Goal: Find specific page/section: Find specific page/section

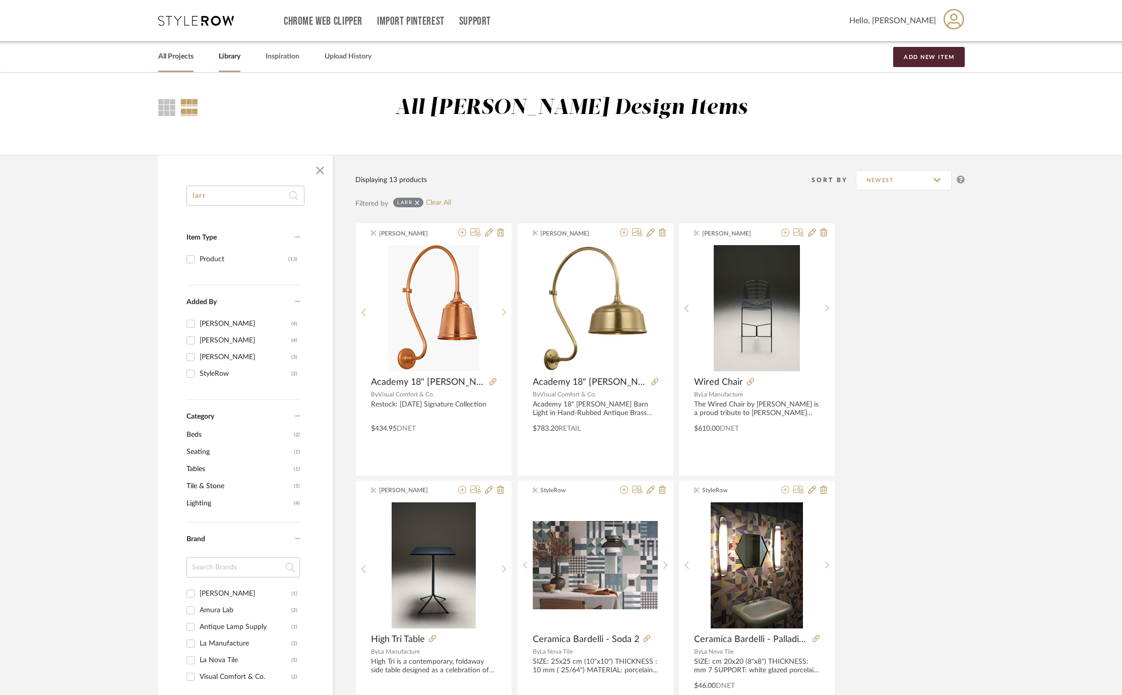
click at [176, 50] on link "All Projects" at bounding box center [175, 57] width 35 height 14
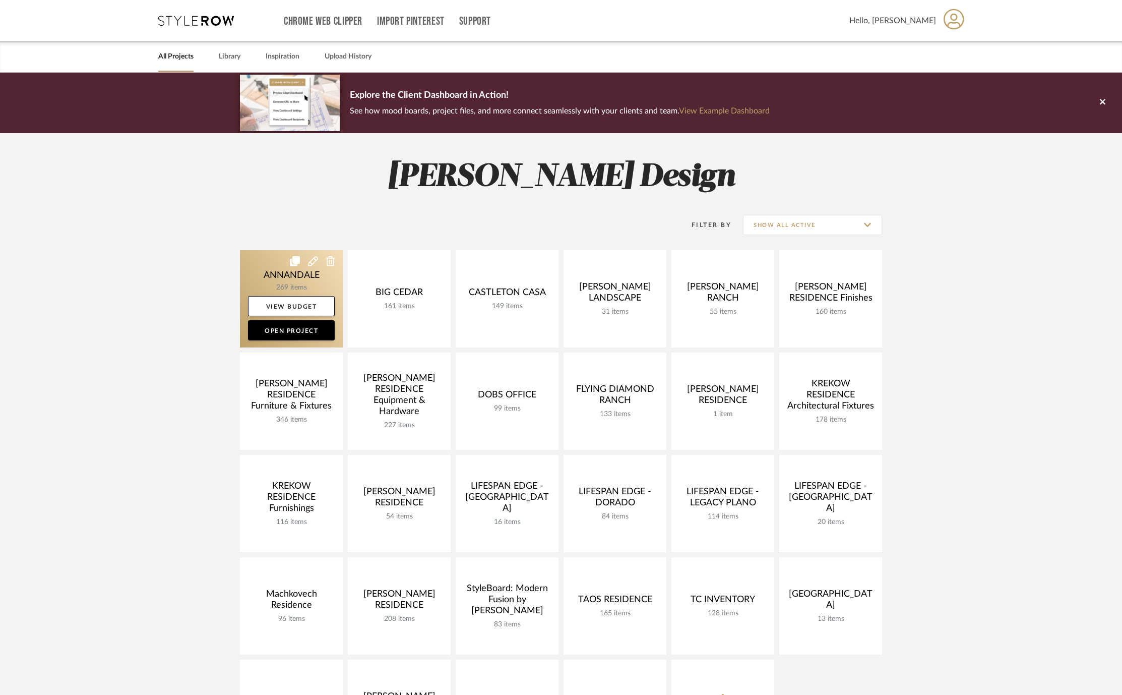
click at [261, 272] on link at bounding box center [291, 298] width 103 height 97
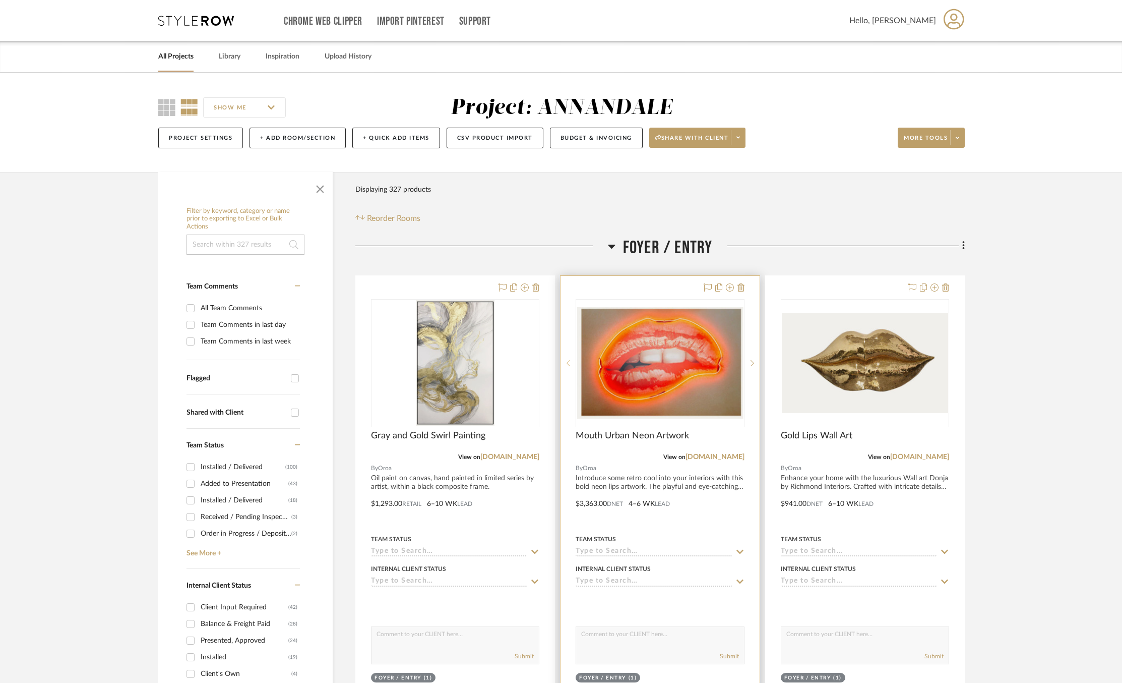
scroll to position [11, 0]
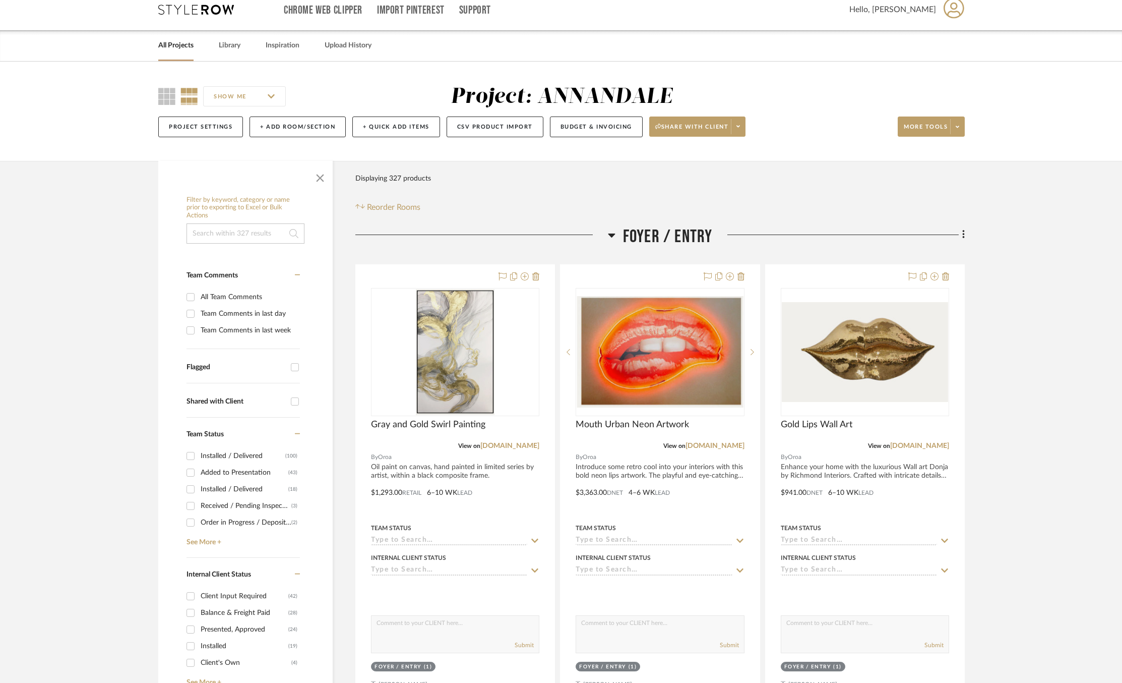
click at [251, 328] on div "Team Comments in last week" at bounding box center [249, 330] width 97 height 16
click at [199, 328] on input "Team Comments in last week" at bounding box center [191, 330] width 16 height 16
checkbox input "true"
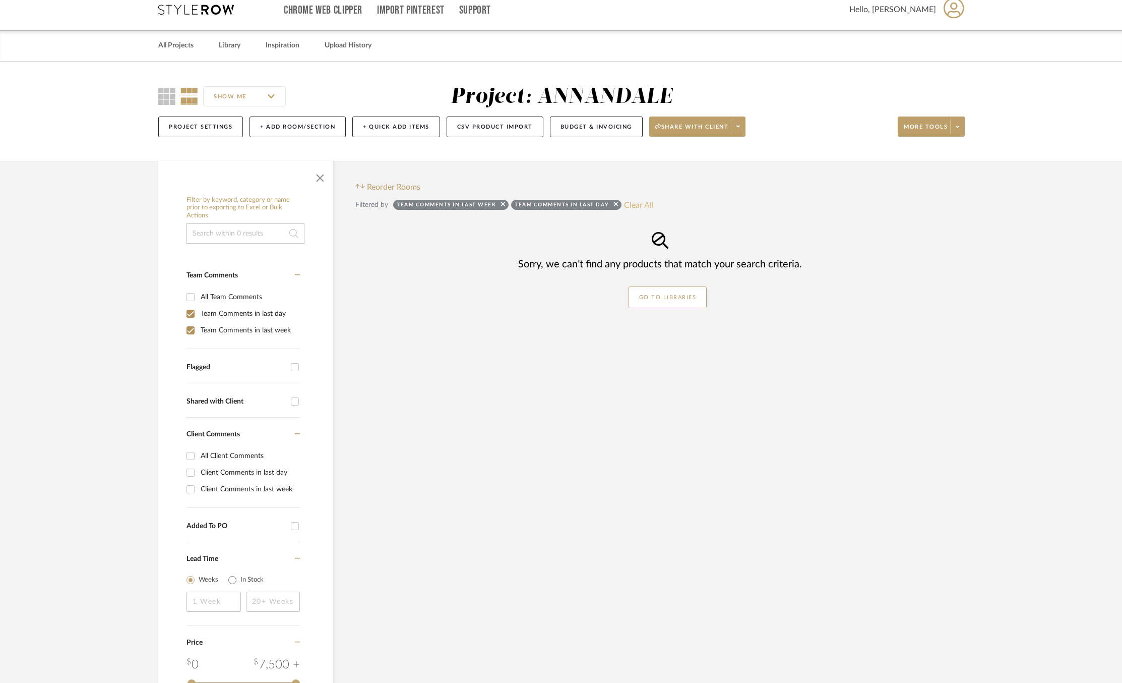
click at [653, 201] on button "Clear All" at bounding box center [639, 204] width 30 height 13
checkbox input "false"
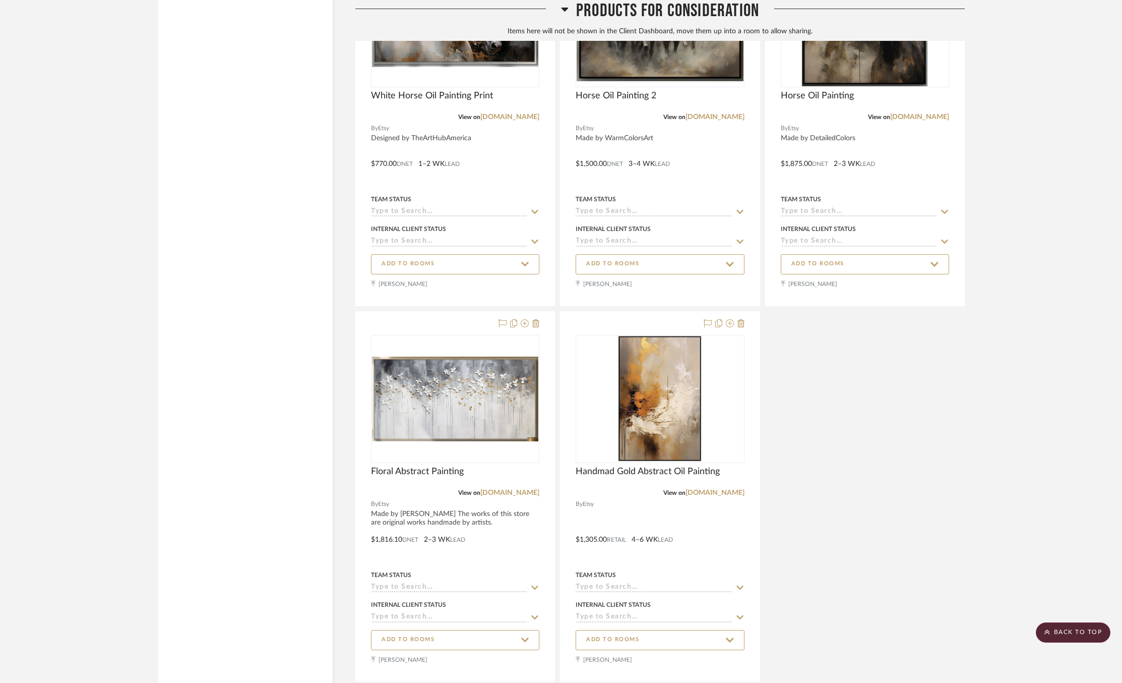
scroll to position [30750, 0]
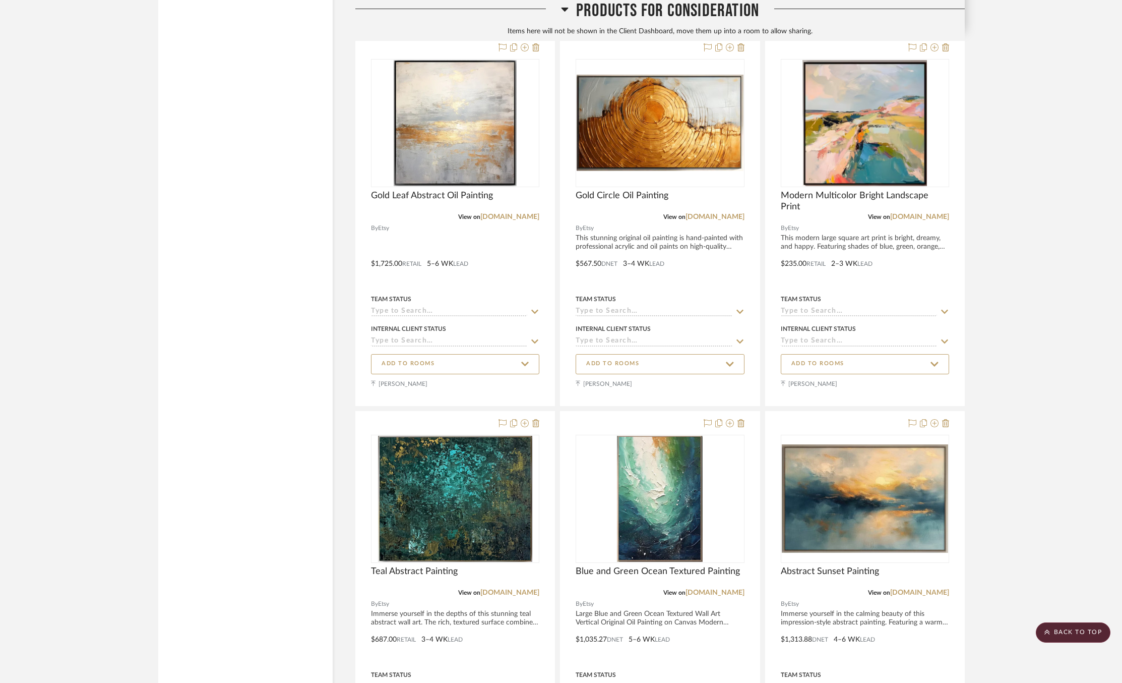
scroll to position [31476, 0]
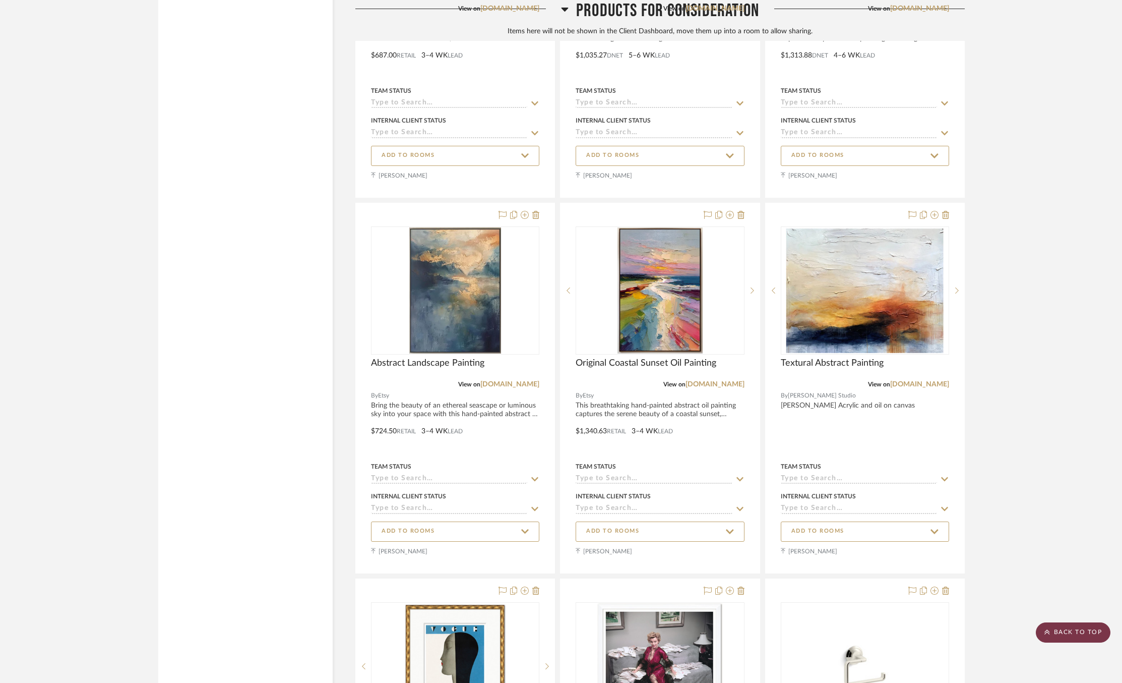
click at [1080, 629] on scroll-to-top-button "BACK TO TOP" at bounding box center [1073, 632] width 75 height 20
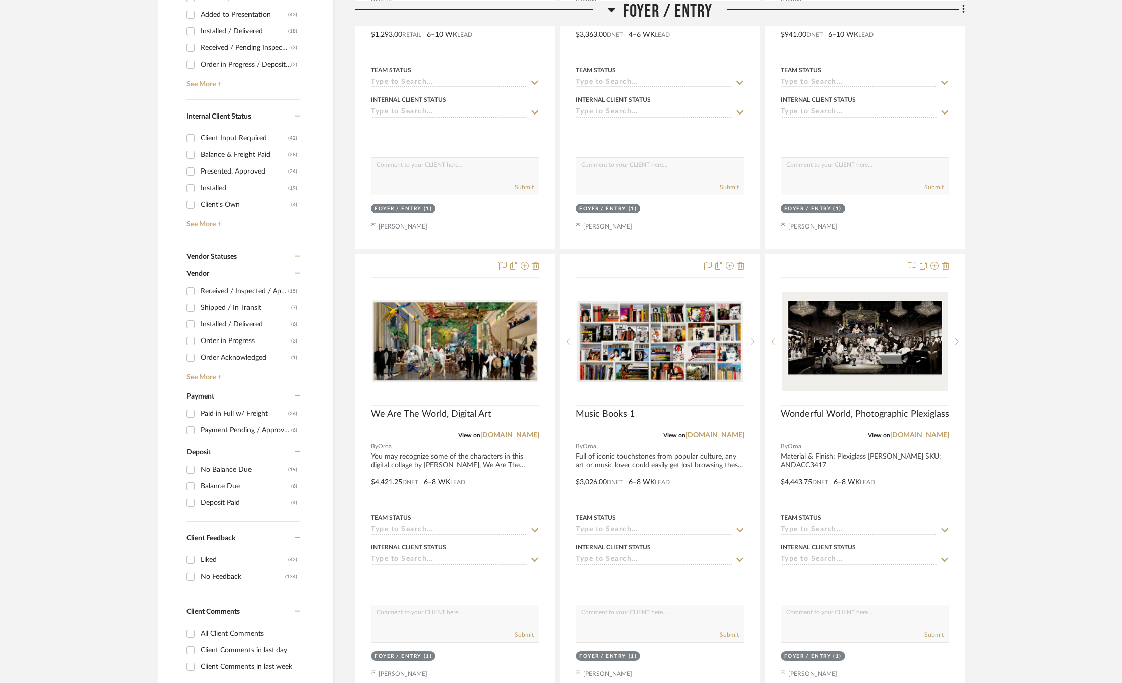
scroll to position [514, 0]
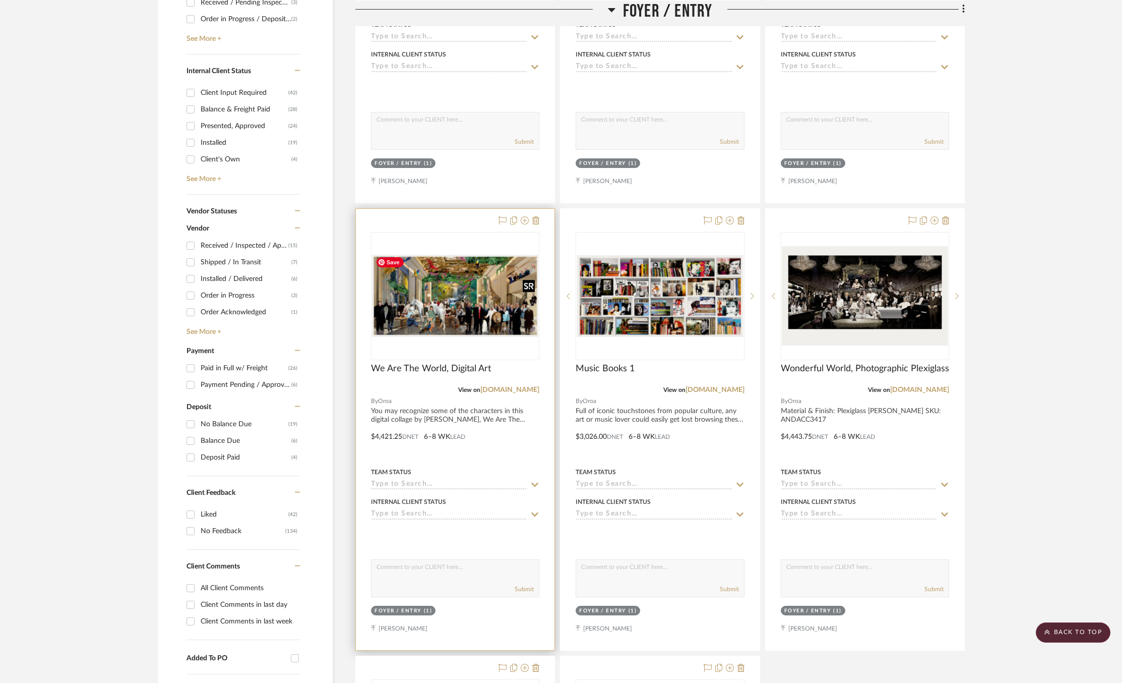
click at [0, 0] on img at bounding box center [0, 0] width 0 height 0
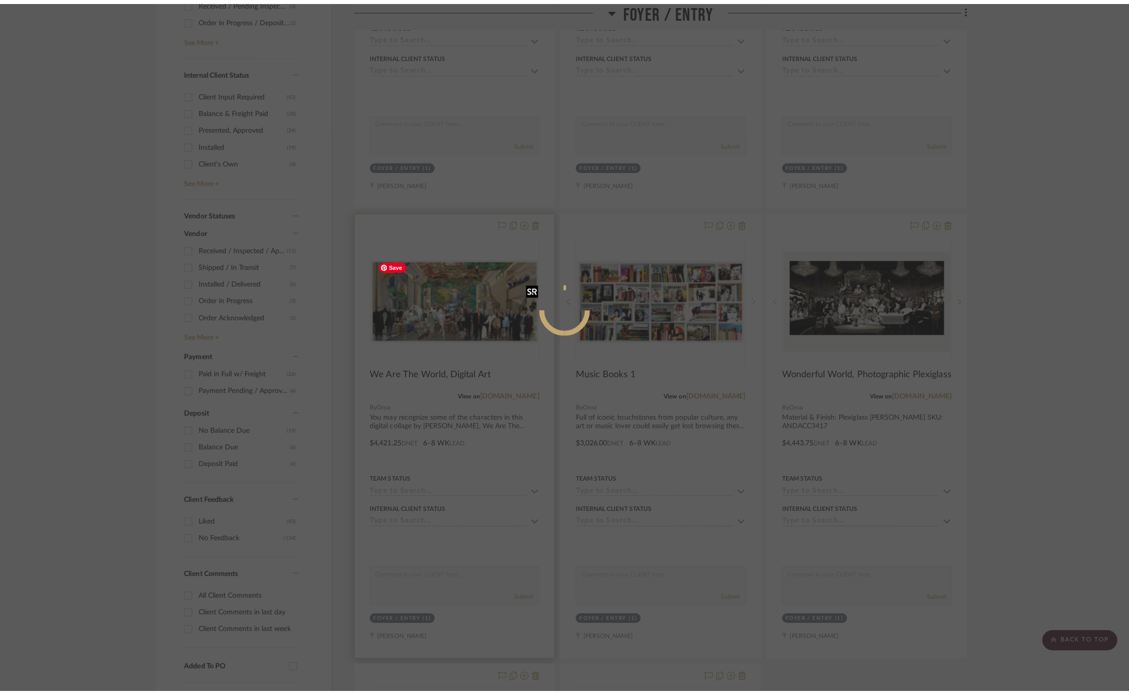
scroll to position [0, 0]
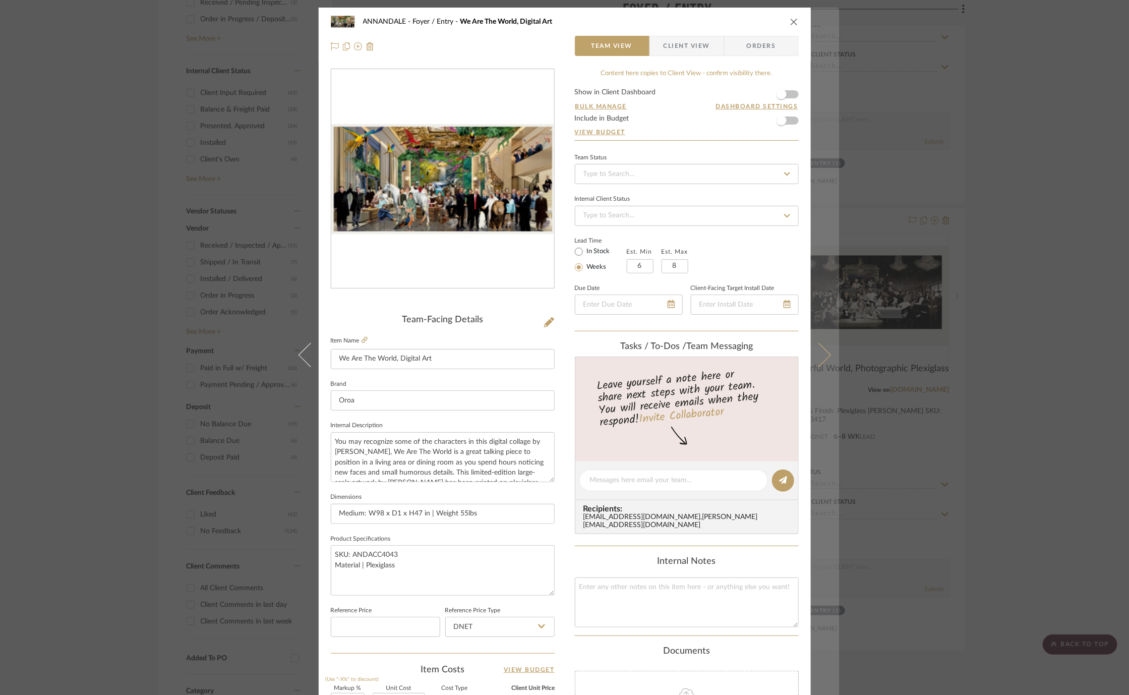
click at [819, 338] on button at bounding box center [825, 355] width 28 height 695
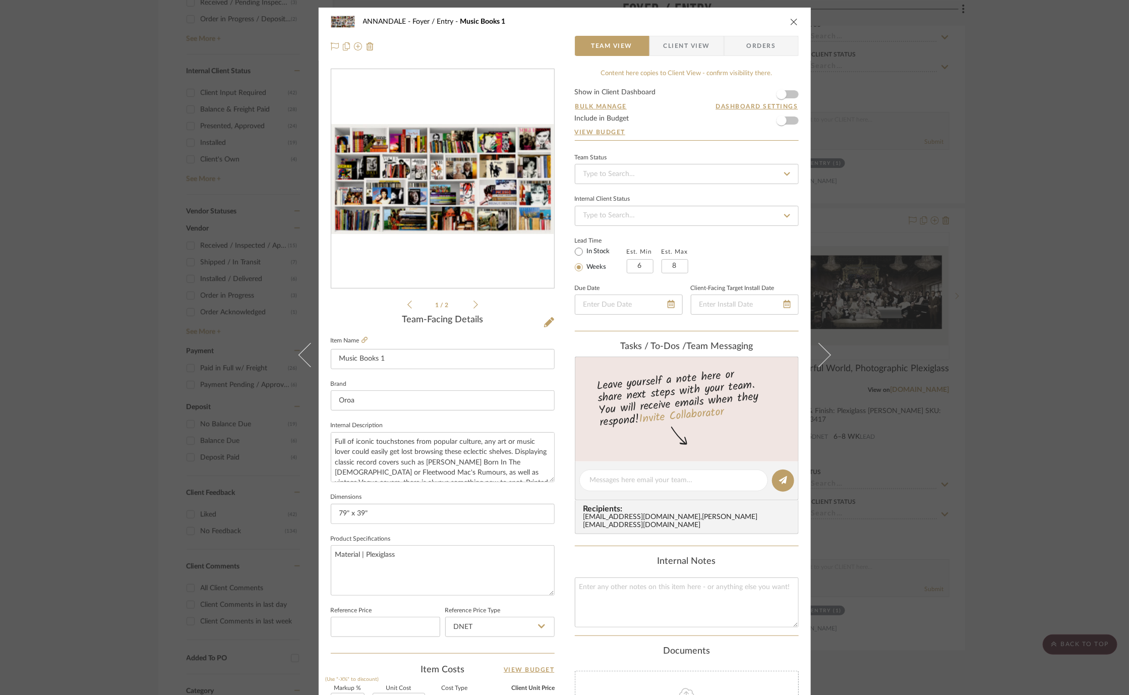
scroll to position [241, 0]
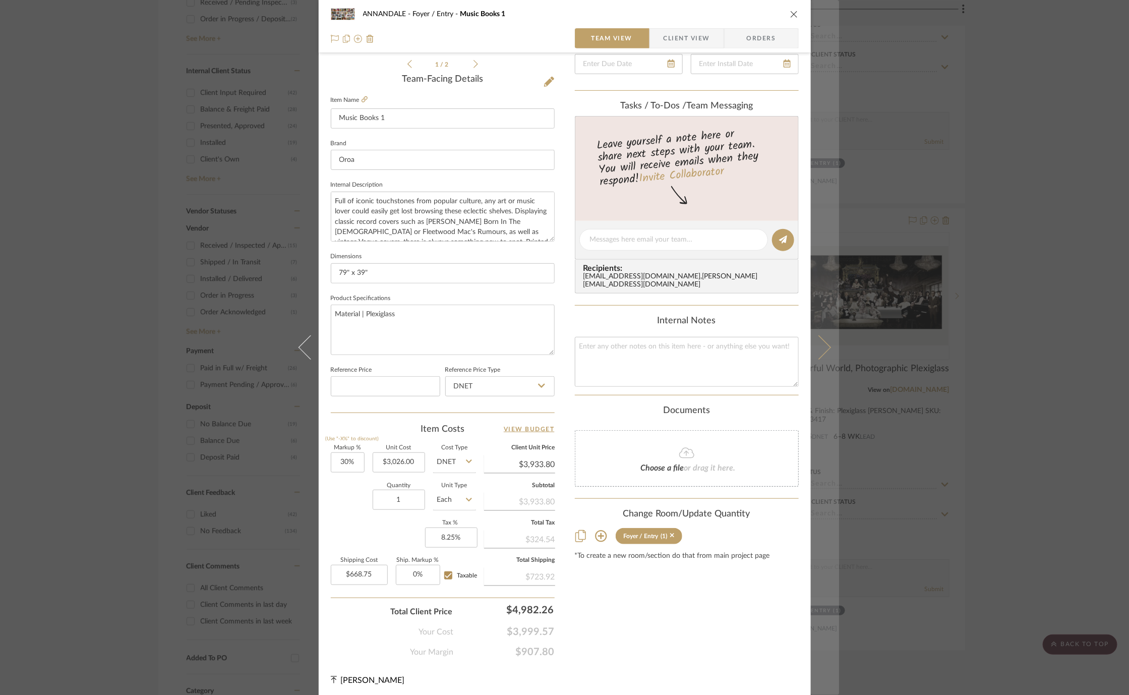
click at [822, 337] on button at bounding box center [825, 347] width 28 height 695
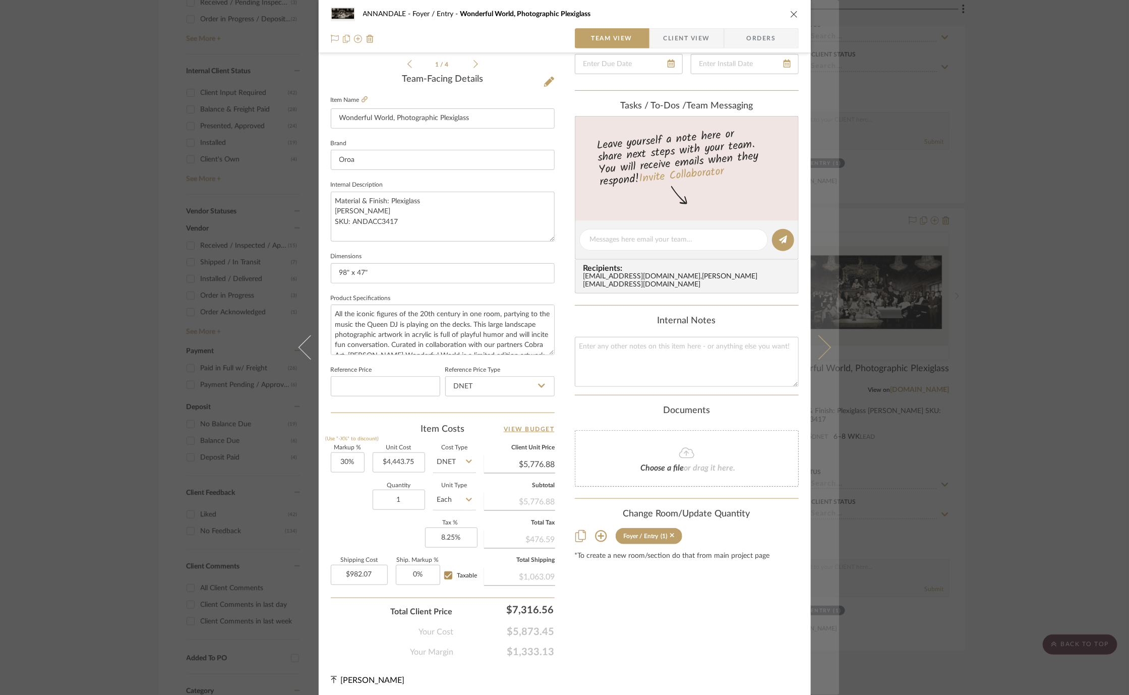
click at [831, 336] on button at bounding box center [825, 347] width 28 height 695
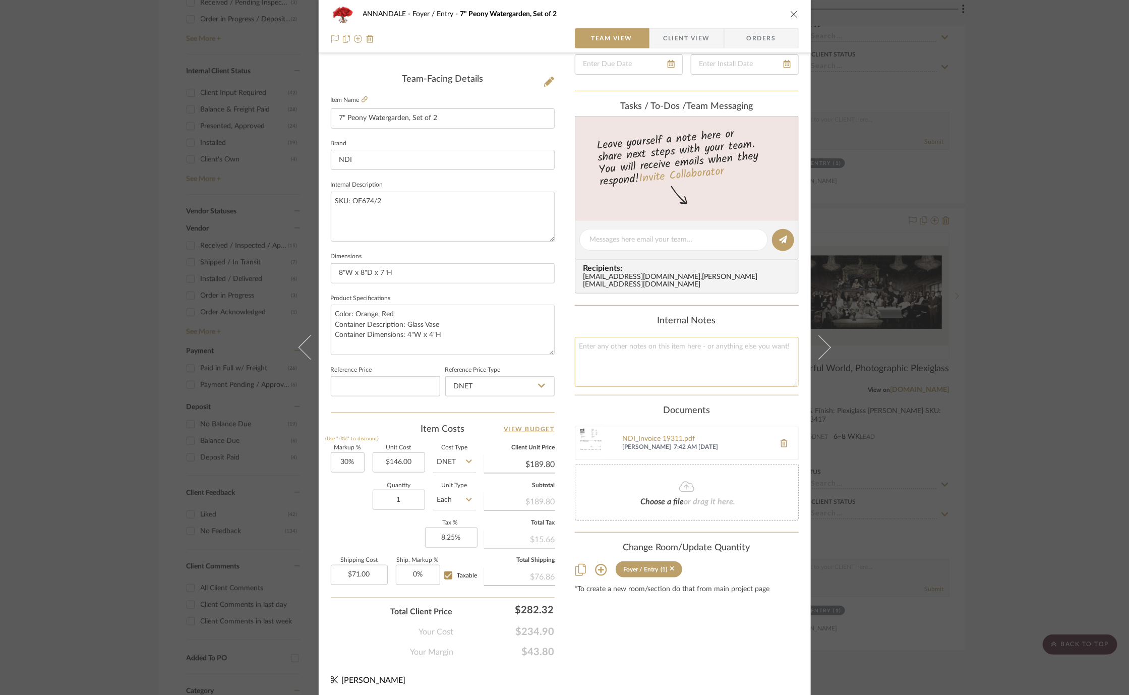
scroll to position [0, 0]
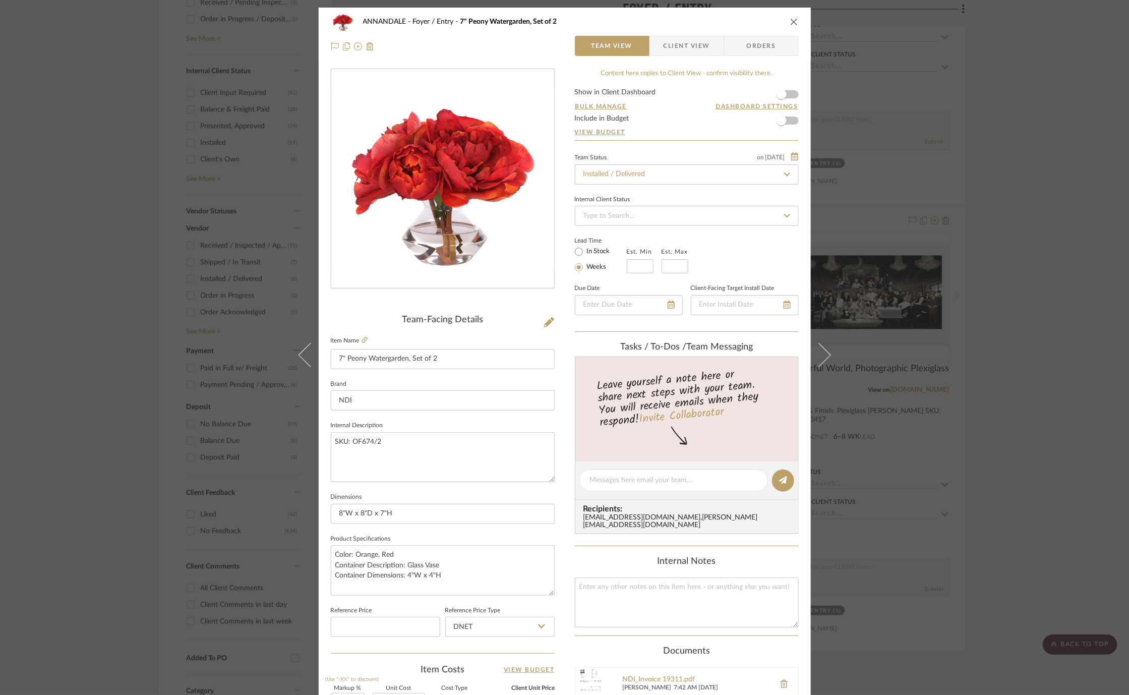
click at [912, 349] on div "ANNANDALE Foyer / Entry 7" Peony Watergarden, Set of 2 Team View Client View Or…" at bounding box center [564, 347] width 1129 height 695
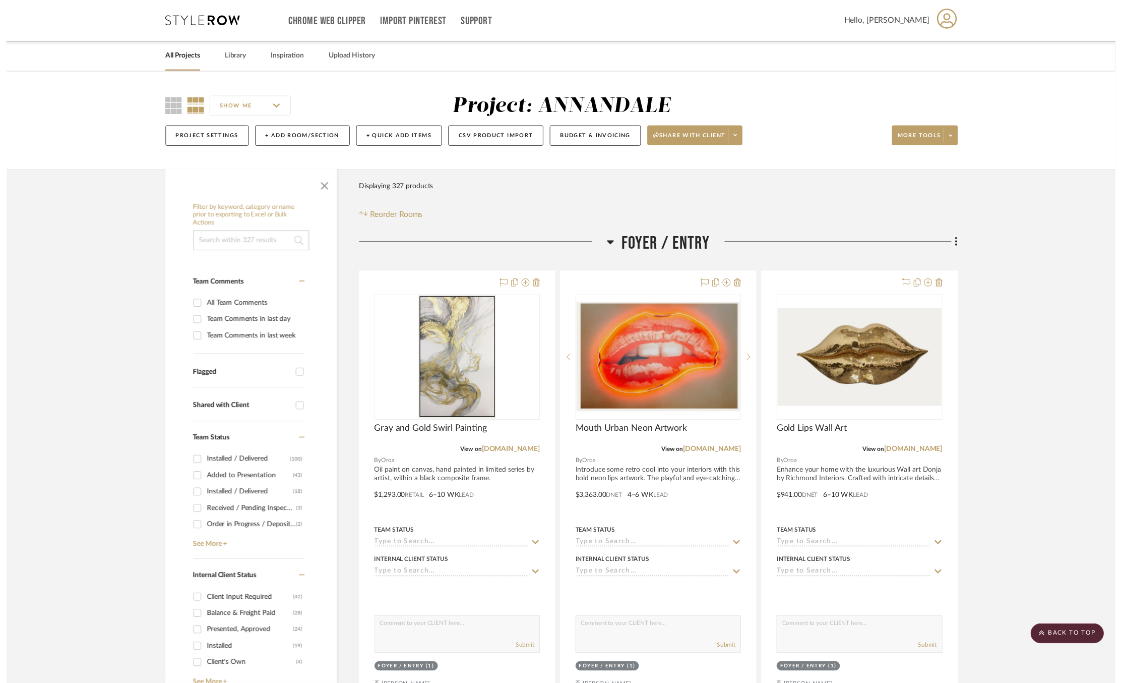
scroll to position [514, 0]
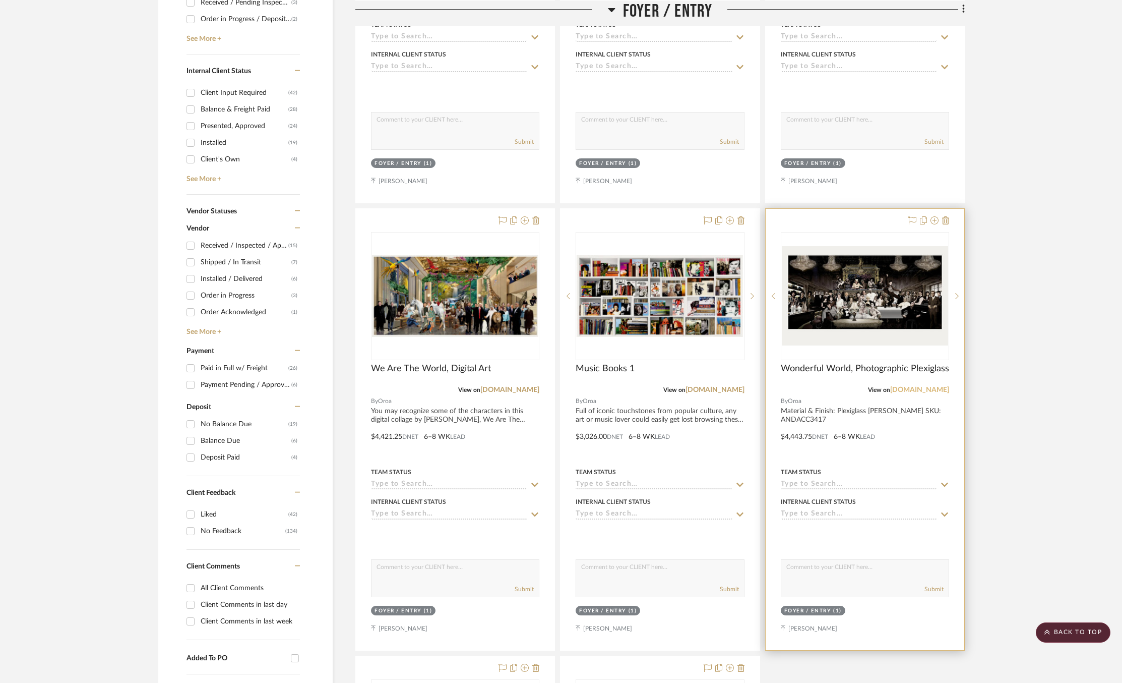
click at [934, 390] on link "[DOMAIN_NAME]" at bounding box center [920, 389] width 59 height 7
